Goal: Find specific page/section: Find specific page/section

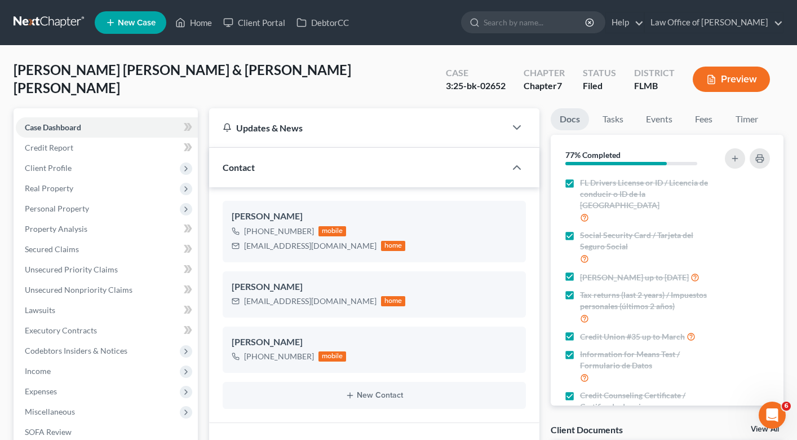
scroll to position [18288, 0]
click at [190, 23] on link "Home" at bounding box center [194, 22] width 48 height 20
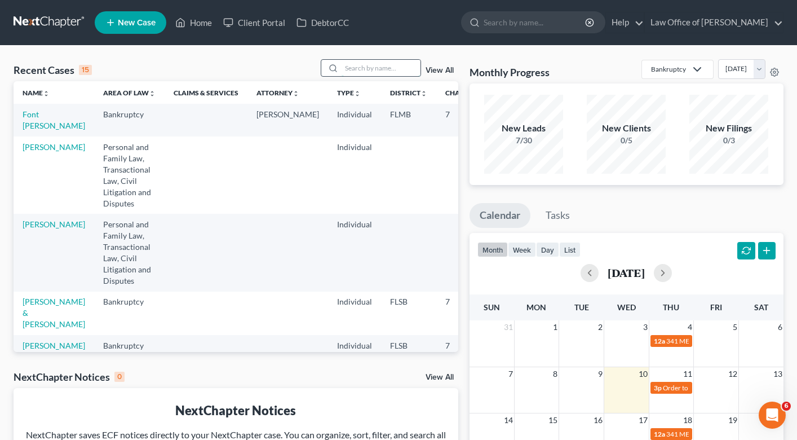
click at [373, 66] on input "search" at bounding box center [381, 68] width 79 height 16
type input "daisy"
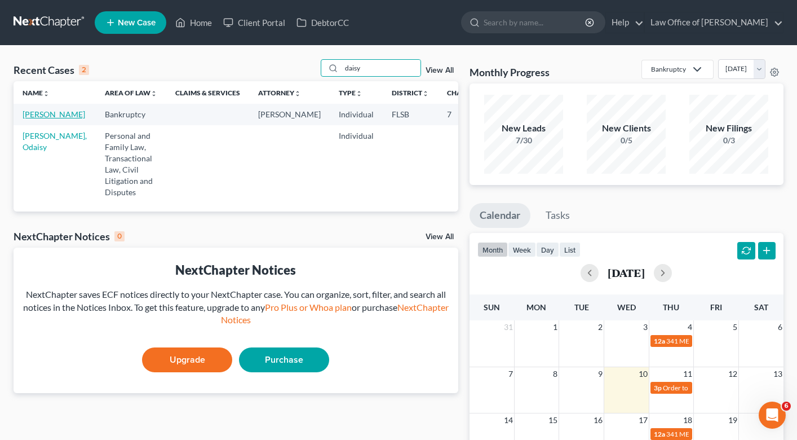
click at [33, 116] on link "[PERSON_NAME]" at bounding box center [54, 114] width 63 height 10
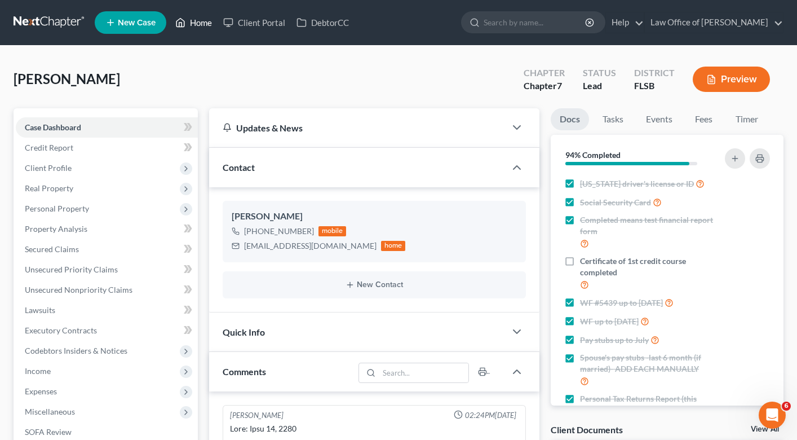
click at [194, 18] on link "Home" at bounding box center [194, 22] width 48 height 20
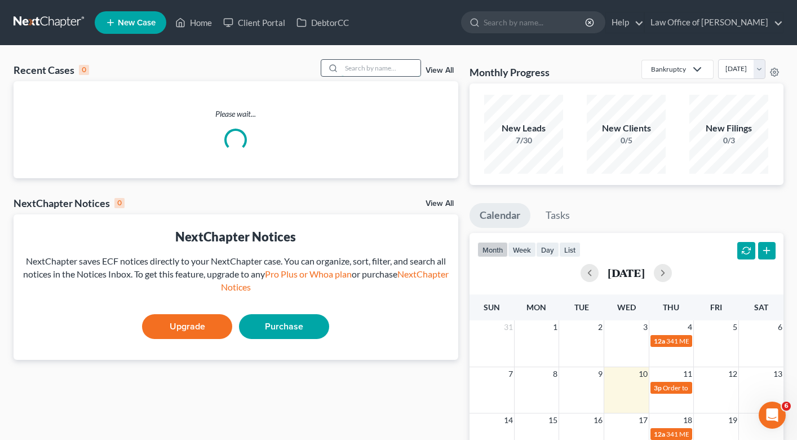
click at [374, 65] on input "search" at bounding box center [381, 68] width 79 height 16
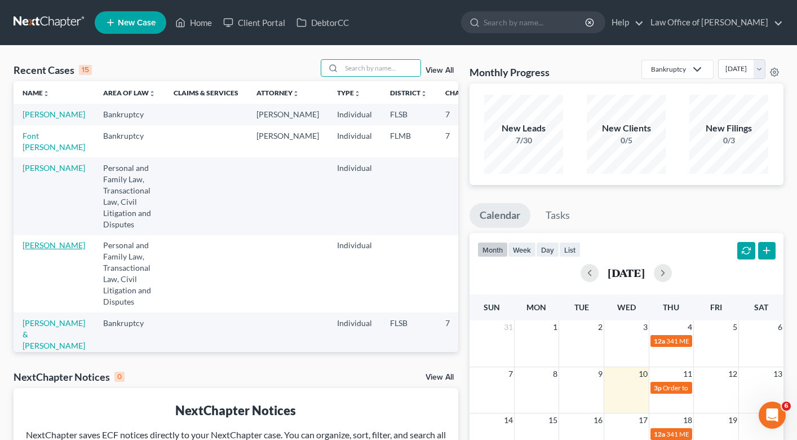
click at [36, 250] on link "[PERSON_NAME]" at bounding box center [54, 245] width 63 height 10
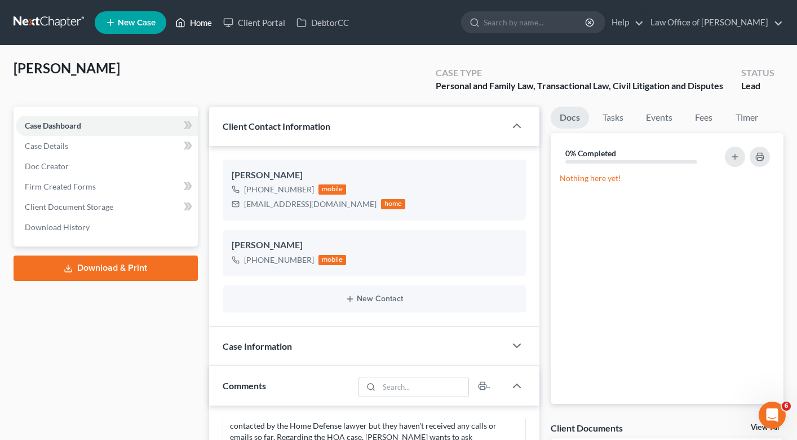
click at [194, 19] on link "Home" at bounding box center [194, 22] width 48 height 20
